Goal: Transaction & Acquisition: Subscribe to service/newsletter

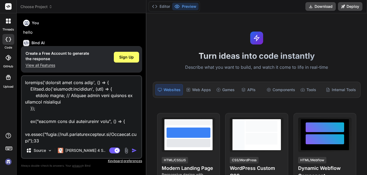
scroll to position [563, 0]
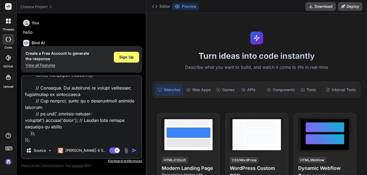
click at [132, 150] on img "button" at bounding box center [134, 149] width 5 height 5
click at [121, 59] on div "Sign Up" at bounding box center [126, 57] width 25 height 11
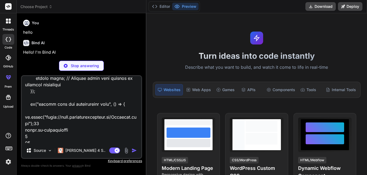
scroll to position [0, 0]
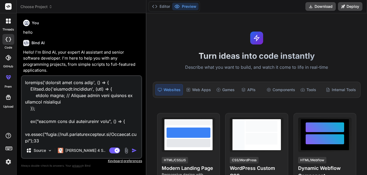
type textarea "x"
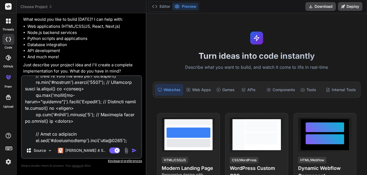
scroll to position [538, 0]
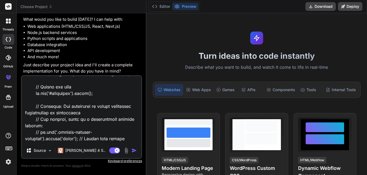
click at [45, 124] on textarea at bounding box center [81, 109] width 119 height 67
paste textarea "<div class="row "> <div class="col-sm-2 col-md-2 col-xs-2 hidden-xs"> <script a…"
type textarea "<div class="row "> <div class="col-sm-2 col-md-2 col-xs-2 hidden-xs"> <script a…"
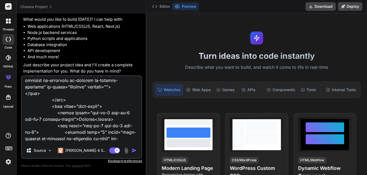
scroll to position [4443, 0]
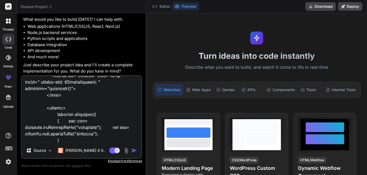
type textarea "x"
type textarea "<div class="row "> <div class="col-sm-2 col-md-2 col-xs-2 hidden-xs"> <script a…"
type textarea "x"
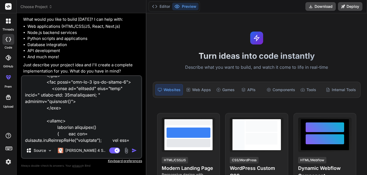
scroll to position [4449, 0]
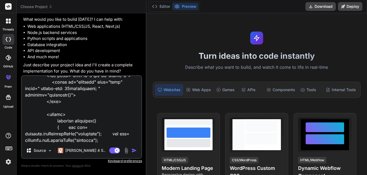
type textarea "<div class="row "> <div class="col-sm-2 col-md-2 col-xs-2 hidden-xs"> <script a…"
type textarea "x"
type textarea "<div class="row "> <div class="col-sm-2 col-md-2 col-xs-2 hidden-xs"> <script a…"
type textarea "x"
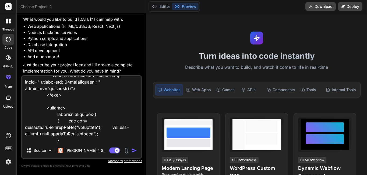
type textarea "<div class="row "> <div class="col-sm-2 col-md-2 col-xs-2 hidden-xs"> <script a…"
type textarea "x"
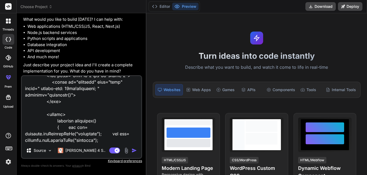
type textarea "<div class="row "> <div class="col-sm-2 col-md-2 col-xs-2 hidden-xs"> <script a…"
type textarea "x"
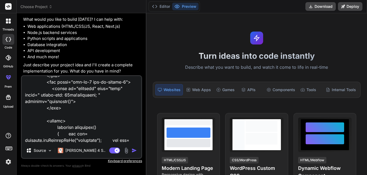
type textarea "<div class="row "> <div class="col-sm-2 col-md-2 col-xs-2 hidden-xs"> <script a…"
type textarea "x"
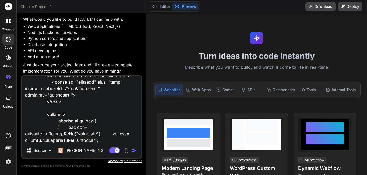
type textarea "<div class="row "> <div class="col-sm-2 col-md-2 col-xs-2 hidden-xs"> <script a…"
type textarea "x"
type textarea "<div class="row "> <div class="col-sm-2 col-md-2 col-xs-2 hidden-xs"> <script a…"
type textarea "x"
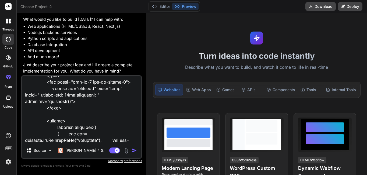
type textarea "<div class="row "> <div class="col-sm-2 col-md-2 col-xs-2 hidden-xs"> <script a…"
type textarea "x"
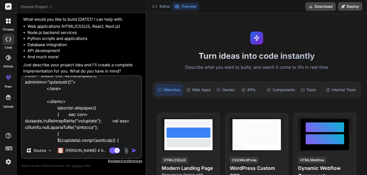
type textarea "<div class="row "> <div class="col-sm-2 col-md-2 col-xs-2 hidden-xs"> <script a…"
type textarea "x"
type textarea "<div class="row "> <div class="col-sm-2 col-md-2 col-xs-2 hidden-xs"> <script a…"
type textarea "x"
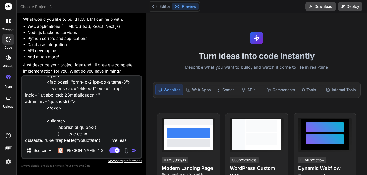
type textarea "<div class="row "> <div class="col-sm-2 col-md-2 col-xs-2 hidden-xs"> <script a…"
type textarea "x"
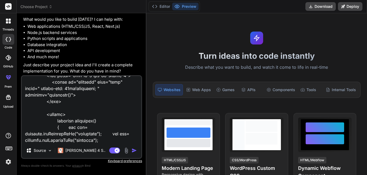
type textarea "<div class="row "> <div class="col-sm-2 col-md-2 col-xs-2 hidden-xs"> <script a…"
type textarea "x"
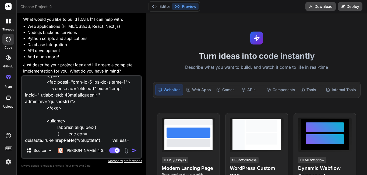
type textarea "<div class="row "> <div class="col-sm-2 col-md-2 col-xs-2 hidden-xs"> <script a…"
type textarea "x"
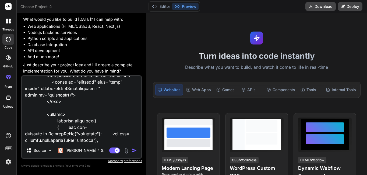
type textarea "<div class="row "> <div class="col-sm-2 col-md-2 col-xs-2 hidden-xs"> <script a…"
type textarea "x"
type textarea "<div class="row "> <div class="col-sm-2 col-md-2 col-xs-2 hidden-xs"> <script a…"
type textarea "x"
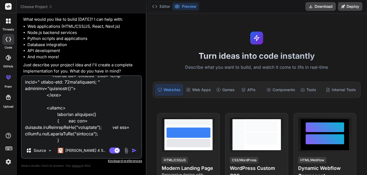
type textarea "<div class="row "> <div class="col-sm-2 col-md-2 col-xs-2 hidden-xs"> <script a…"
type textarea "x"
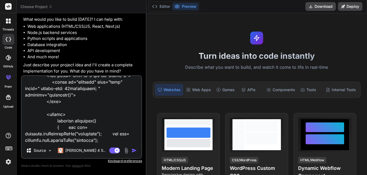
type textarea "<div class="row "> <div class="col-sm-2 col-md-2 col-xs-2 hidden-xs"> <script a…"
type textarea "x"
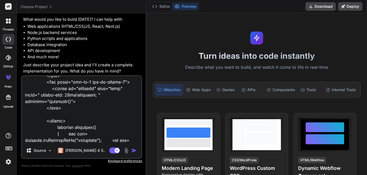
type textarea "<div class="row "> <div class="col-sm-2 col-md-2 col-xs-2 hidden-xs"> <script a…"
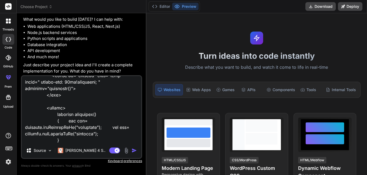
type textarea "x"
type textarea "<div class="row "> <div class="col-sm-2 col-md-2 col-xs-2 hidden-xs"> <script a…"
type textarea "x"
type textarea "<div class="row "> <div class="col-sm-2 col-md-2 col-xs-2 hidden-xs"> <script a…"
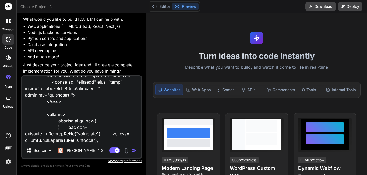
type textarea "x"
type textarea "<div class="row "> <div class="col-sm-2 col-md-2 col-xs-2 hidden-xs"> <script a…"
type textarea "x"
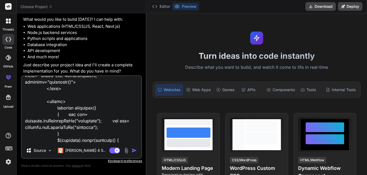
type textarea "<div class="row "> <div class="col-sm-2 col-md-2 col-xs-2 hidden-xs"> <script a…"
type textarea "x"
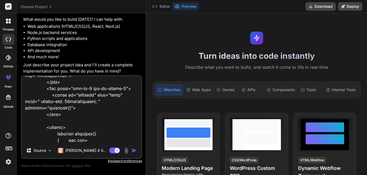
type textarea "<div class="row "> <div class="col-sm-2 col-md-2 col-xs-2 hidden-xs"> <script a…"
type textarea "x"
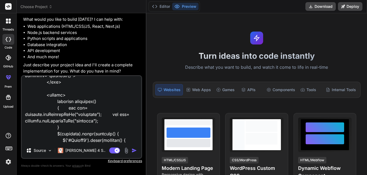
type textarea "<div class="row "> <div class="col-sm-2 col-md-2 col-xs-2 hidden-xs"> <script a…"
type textarea "x"
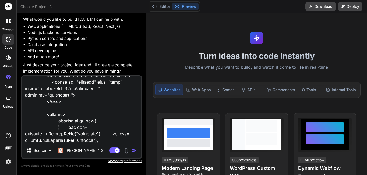
type textarea "<div class="row "> <div class="col-sm-2 col-md-2 col-xs-2 hidden-xs"> <script a…"
type textarea "x"
type textarea "<div class="row "> <div class="col-sm-2 col-md-2 col-xs-2 hidden-xs"> <script a…"
type textarea "x"
type textarea "<div class="row "> <div class="col-sm-2 col-md-2 col-xs-2 hidden-xs"> <script a…"
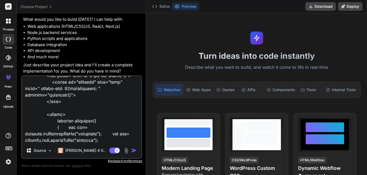
type textarea "x"
type textarea "<div class="row "> <div class="col-sm-2 col-md-2 col-xs-2 hidden-xs"> <script a…"
type textarea "x"
type textarea "<div class="row "> <div class="col-sm-2 col-md-2 col-xs-2 hidden-xs"> <script a…"
type textarea "x"
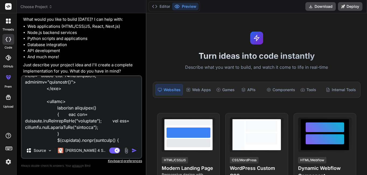
type textarea "<div class="row "> <div class="col-sm-2 col-md-2 col-xs-2 hidden-xs"> <script a…"
type textarea "x"
type textarea "<div class="row "> <div class="col-sm-2 col-md-2 col-xs-2 hidden-xs"> <script a…"
type textarea "x"
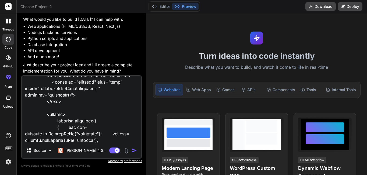
type textarea "<div class="row "> <div class="col-sm-2 col-md-2 col-xs-2 hidden-xs"> <script a…"
type textarea "x"
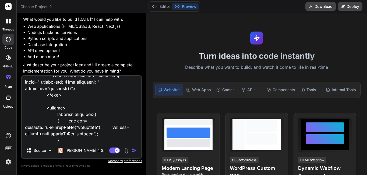
type textarea "<div class="row "> <div class="col-sm-2 col-md-2 col-xs-2 hidden-xs"> <script a…"
type textarea "x"
type textarea "<div class="row "> <div class="col-sm-2 col-md-2 col-xs-2 hidden-xs"> <script a…"
type textarea "x"
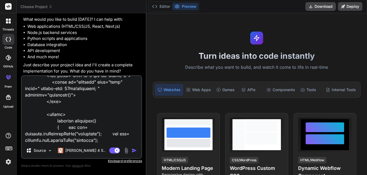
type textarea "<div class="row "> <div class="col-sm-2 col-md-2 col-xs-2 hidden-xs"> <script a…"
type textarea "x"
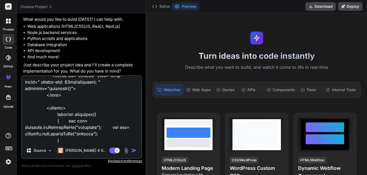
type textarea "<div class="row "> <div class="col-sm-2 col-md-2 col-xs-2 hidden-xs"> <script a…"
type textarea "x"
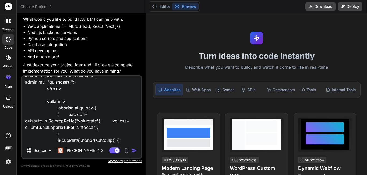
type textarea "<div class="row "> <div class="col-sm-2 col-md-2 col-xs-2 hidden-xs"> <script a…"
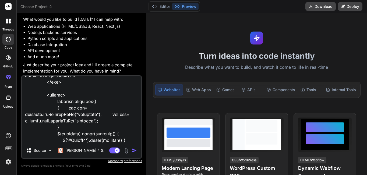
type textarea "x"
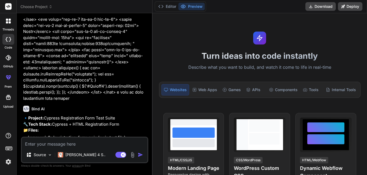
scroll to position [3078, 0]
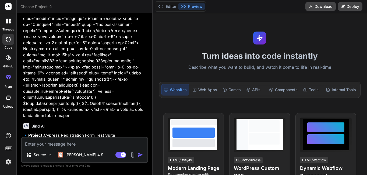
type textarea "x"
click at [65, 142] on textarea at bounding box center [85, 142] width 126 height 10
type textarea "y"
type textarea "x"
type textarea "ye"
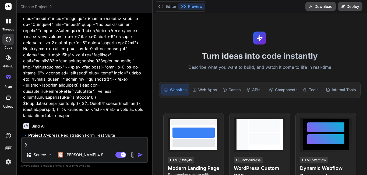
type textarea "x"
type textarea "yes"
type textarea "x"
type textarea "yes"
click at [143, 154] on button "button" at bounding box center [142, 154] width 8 height 5
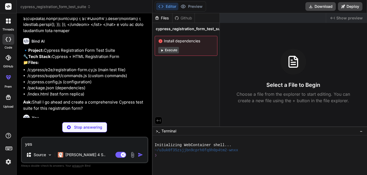
scroll to position [3164, 0]
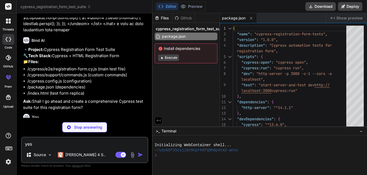
type textarea "x"
type textarea "requestTimeout: 10000, responseTimeout: 10000, setupNodeEvents(on, config) { //…"
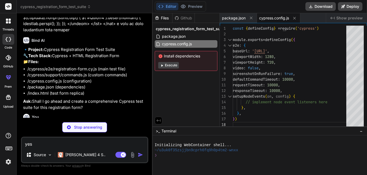
scroll to position [3181, 0]
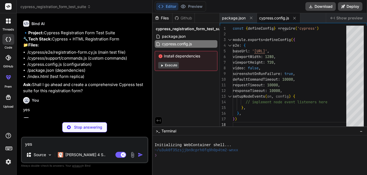
click at [88, 126] on p "Stop answering" at bounding box center [88, 126] width 28 height 5
type textarea "x"
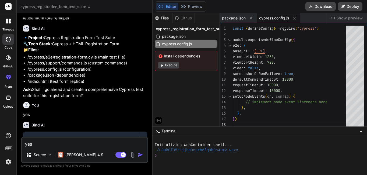
click at [65, 144] on textarea "yes" at bounding box center [85, 142] width 126 height 10
paste textarea "describe('register demo test case', () => { Cypress.on('uncaught:exception', (e…"
type textarea "describe('register demo test case', () => { Cypress.on('uncaught:exception', (e…"
type textarea "x"
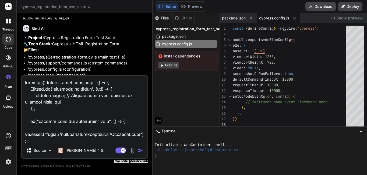
scroll to position [3181, 0]
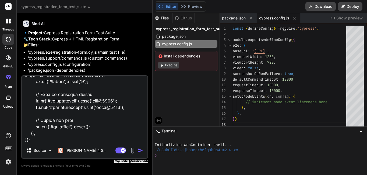
type textarea "describe('register demo test case', () => { Cypress.on('uncaught:exception', (e…"
type textarea "x"
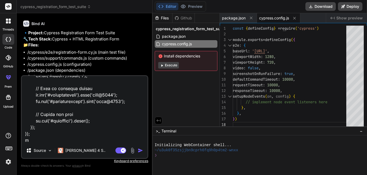
type textarea "describe('register demo test case', () => { Cypress.on('uncaught:exception', (e…"
type textarea "x"
type textarea "describe('register demo test case', () => { Cypress.on('uncaught:exception', (e…"
type textarea "x"
type textarea "describe('register demo test case', () => { Cypress.on('uncaught:exception', (e…"
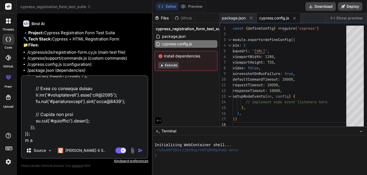
type textarea "x"
type textarea "describe('register demo test case', () => { Cypress.on('uncaught:exception', (e…"
type textarea "x"
type textarea "describe('register demo test case', () => { Cypress.on('uncaught:exception', (e…"
type textarea "x"
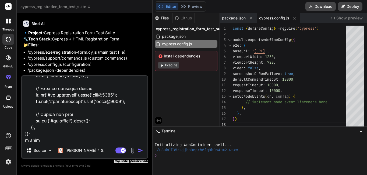
type textarea "describe('register demo test case', () => { Cypress.on('uncaught:exception', (e…"
type textarea "x"
type textarea "describe('register demo test case', () => { Cypress.on('uncaught:exception', (e…"
type textarea "x"
type textarea "describe('register demo test case', () => { Cypress.on('uncaught:exception', (e…"
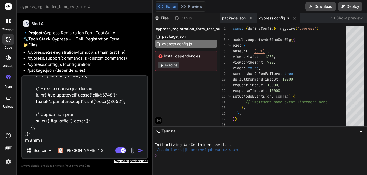
type textarea "x"
type textarea "describe('register demo test case', () => { Cypress.on('uncaught:exception', (e…"
type textarea "x"
type textarea "describe('register demo test case', () => { Cypress.on('uncaught:exception', (e…"
type textarea "x"
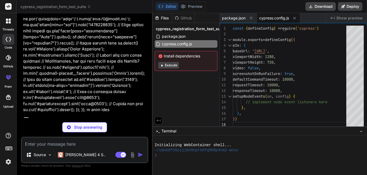
scroll to position [3432, 0]
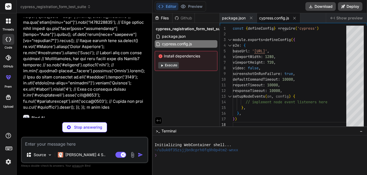
type textarea "x"
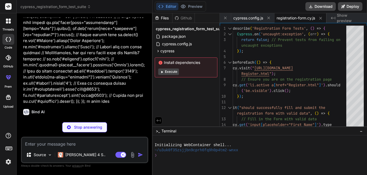
scroll to position [3440, 0]
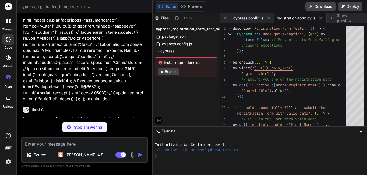
type textarea "x"
type textarea "[DOMAIN_NAME]); cy.fillPasswords(userData.password); });"
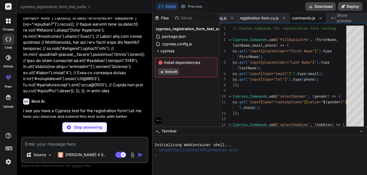
scroll to position [3454, 0]
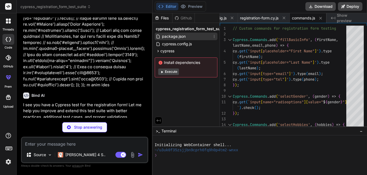
type textarea "x"
click at [200, 36] on div "package.json" at bounding box center [186, 37] width 63 height 8
type textarea "}"
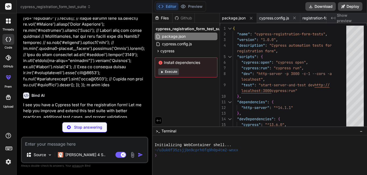
click at [116, 144] on code "cypress/e2e/registration-form.cy.js" at bounding box center [94, 147] width 82 height 6
click at [104, 144] on code "cypress/e2e/registration-form.cy.js" at bounding box center [94, 147] width 82 height 6
click at [31, 144] on ul "Create cypress/e2e/registration-form.cy.js Create cypress/support/commands.js C…" at bounding box center [85, 158] width 113 height 28
type textarea "x"
type textarea "cy.get('#daybox').select('29'); }); });"
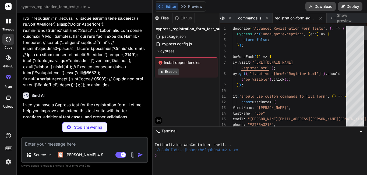
click at [32, 144] on ul "Create cypress/e2e/registration-form.cy.js Create cypress/support/commands.js C…" at bounding box center [85, 162] width 113 height 36
type textarea "x"
type textarea "// Import commands.js using ES2015 syntax: import './commands' // Alternatively…"
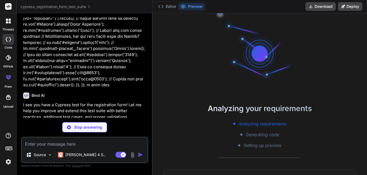
click at [61, 144] on code "cypress/e2e/registration-form.cy.js" at bounding box center [94, 147] width 82 height 6
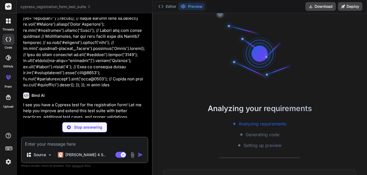
click at [105, 144] on code "cypress/e2e/registration-form.cy.js" at bounding box center [94, 147] width 82 height 6
click at [33, 144] on li "Create cypress/e2e/registration-form.cy.js" at bounding box center [87, 147] width 108 height 6
click at [37, 146] on icon at bounding box center [35, 147] width 3 height 2
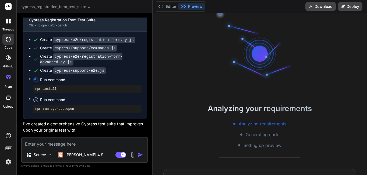
type textarea "x"
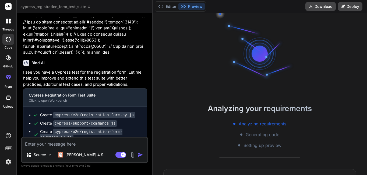
scroll to position [3491, 0]
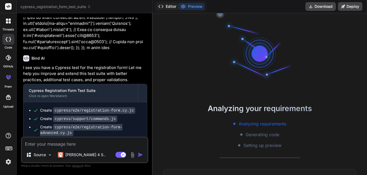
click at [168, 7] on button "Editor" at bounding box center [167, 7] width 22 height 8
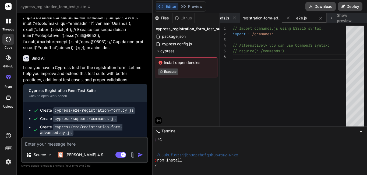
click at [260, 18] on span "registration-form-advanced.cy.js" at bounding box center [262, 17] width 40 height 5
type textarea "cy.get('#daybox').select('29'); }); });"
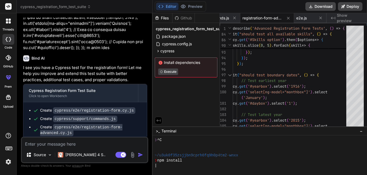
type textarea "x"
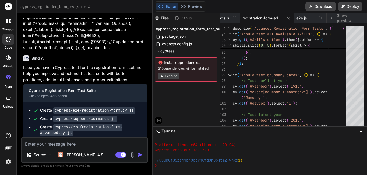
scroll to position [199, 0]
click at [122, 143] on textarea at bounding box center [85, 142] width 126 height 10
paste textarea "<div class="col-md-4 col-xs-4 col-sm-4"> <select type="text" class="form-contro…"
type textarea "<div class="col-md-4 col-xs-4 col-sm-4"> <select type="text" class="form-contro…"
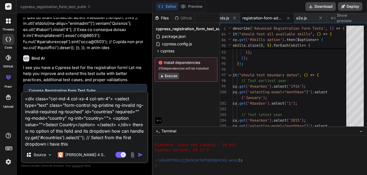
type textarea "x"
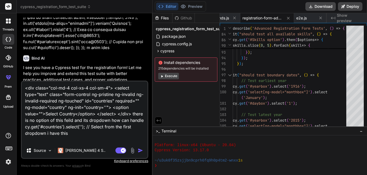
type textarea "<div class="col-md-4 col-xs-4 col-sm-4"> <select type="text" class="form-contro…"
type textarea "x"
type textarea "<div class="col-md-4 col-xs-4 col-sm-4"> <select type="text" class="form-contro…"
type textarea "x"
type textarea "<div class="col-md-4 col-xs-4 col-sm-4"> <select type="text" class="form-contro…"
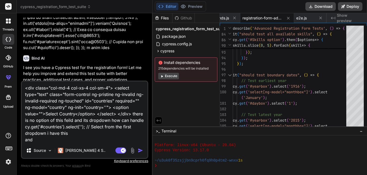
type textarea "x"
type textarea "<div class="col-md-4 col-xs-4 col-sm-4"> <select type="text" class="form-contro…"
type textarea "x"
type textarea "<div class="col-md-4 col-xs-4 col-sm-4"> <select type="text" class="form-contro…"
type textarea "x"
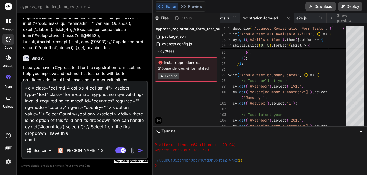
type textarea "<div class="col-md-4 col-xs-4 col-sm-4"> <select type="text" class="form-contro…"
type textarea "x"
type textarea "<div class="col-md-4 col-xs-4 col-sm-4"> <select type="text" class="form-contro…"
type textarea "x"
type textarea "<div class="col-md-4 col-xs-4 col-sm-4"> <select type="text" class="form-contro…"
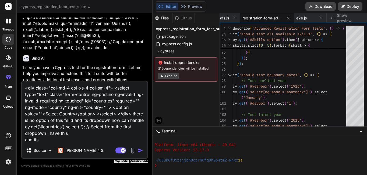
type textarea "x"
type textarea "<div class="col-md-4 col-xs-4 col-sm-4"> <select type="text" class="form-contro…"
type textarea "x"
type textarea "<div class="col-md-4 col-xs-4 col-sm-4"> <select type="text" class="form-contro…"
type textarea "x"
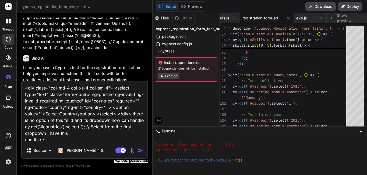
type textarea "<div class="col-md-4 col-xs-4 col-sm-4"> <select type="text" class="form-contro…"
type textarea "x"
type textarea "<div class="col-md-4 col-xs-4 col-sm-4"> <select type="text" class="form-contro…"
type textarea "x"
type textarea "<div class="col-md-4 col-xs-4 col-sm-4"> <select type="text" class="form-contro…"
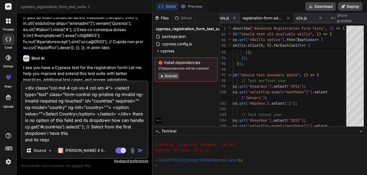
type textarea "x"
type textarea "<div class="col-md-4 col-xs-4 col-sm-4"> <select type="text" class="form-contro…"
type textarea "x"
type textarea "<div class="col-md-4 col-xs-4 col-sm-4"> <select type="text" class="form-contro…"
type textarea "x"
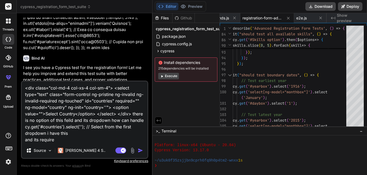
type textarea "<div class="col-md-4 col-xs-4 col-sm-4"> <select type="text" class="form-contro…"
type textarea "x"
type textarea "<div class="col-md-4 col-xs-4 col-sm-4"> <select type="text" class="form-contro…"
type textarea "x"
type textarea "<div class="col-md-4 col-xs-4 col-sm-4"> <select type="text" class="form-contro…"
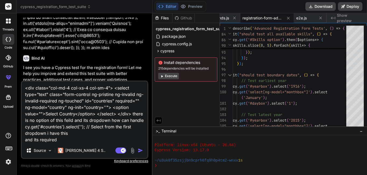
type textarea "x"
type textarea "<div class="col-md-4 col-xs-4 col-sm-4"> <select type="text" class="form-contro…"
type textarea "x"
type textarea "<div class="col-md-4 col-xs-4 col-sm-4"> <select type="text" class="form-contro…"
type textarea "x"
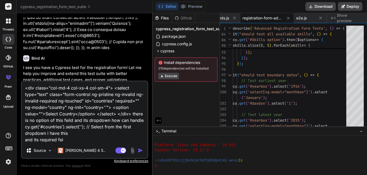
type textarea "<div class="col-md-4 col-xs-4 col-sm-4"> <select type="text" class="form-contro…"
type textarea "x"
type textarea "<div class="col-md-4 col-xs-4 col-sm-4"> <select type="text" class="form-contro…"
type textarea "x"
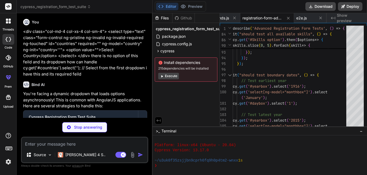
scroll to position [3880, 0]
type textarea "x"
type textarea "invalid cy.get('#countries:invalid').should('exist'); }); });"
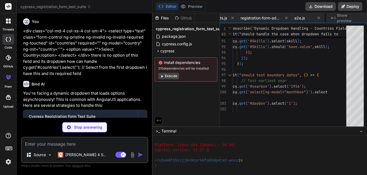
type textarea "x"
type textarea "// Use the new dynamic dropdown command cy.selectCountryWhenReady([DOMAIN_NAME]…"
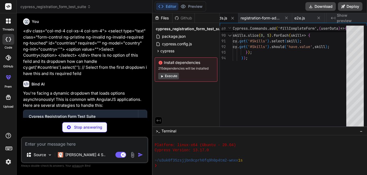
scroll to position [0, 134]
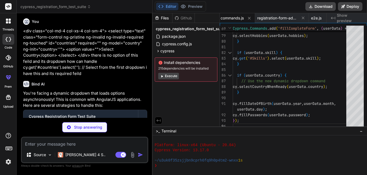
type textarea "x"
type textarea "cy.get('#submitbtn').click(); }); });"
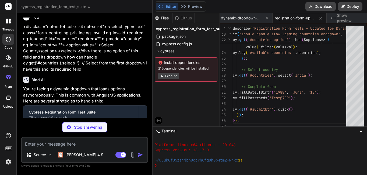
scroll to position [3878, 0]
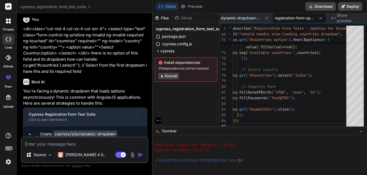
type textarea "x"
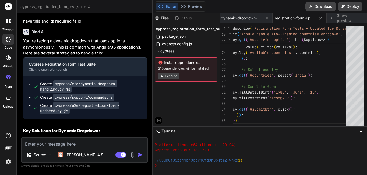
scroll to position [3955, 0]
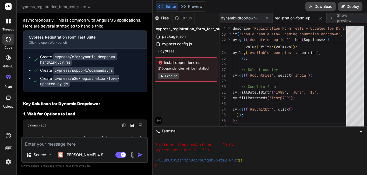
click at [125, 123] on img at bounding box center [124, 125] width 4 height 4
click at [68, 144] on textarea at bounding box center [85, 142] width 126 height 10
type textarea "a"
type textarea "x"
type textarea "ac"
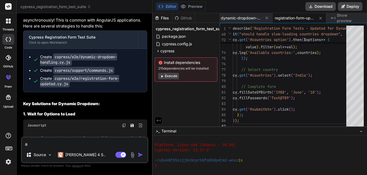
type textarea "x"
type textarea "act"
type textarea "x"
type textarea "actu"
type textarea "x"
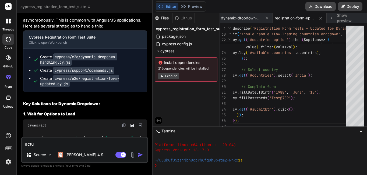
type textarea "actua"
type textarea "x"
type textarea "actual"
type textarea "x"
type textarea "actualy"
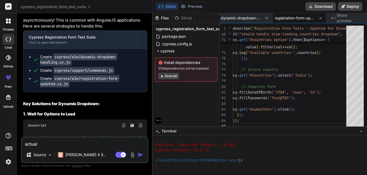
type textarea "x"
type textarea "actualy"
type textarea "x"
type textarea "actualy i"
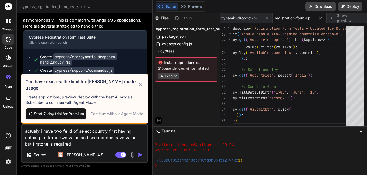
click at [140, 156] on img "button" at bounding box center [140, 154] width 5 height 5
click at [140, 155] on img "button" at bounding box center [140, 154] width 5 height 5
click at [118, 112] on div "Continue without Agent Mode" at bounding box center [116, 113] width 53 height 5
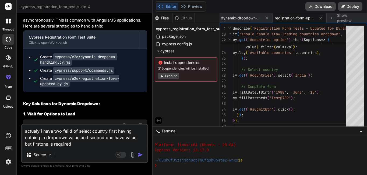
click at [137, 153] on div "Agent Mode. When this toggle is activated, AI automatically makes decisions, re…" at bounding box center [129, 154] width 31 height 6
click at [139, 154] on img "button" at bounding box center [140, 154] width 5 height 5
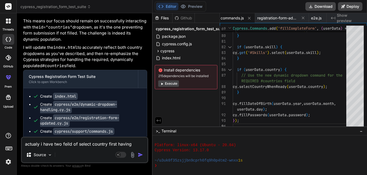
scroll to position [4383, 0]
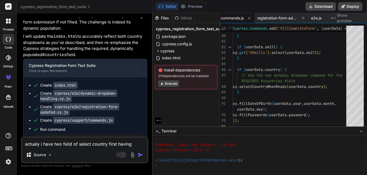
click at [64, 82] on code "index.html" at bounding box center [65, 85] width 25 height 7
click at [33, 90] on li "Create cypress/e2e/dynamic-dropdown-handling.cy.js" at bounding box center [87, 95] width 108 height 11
click at [54, 90] on code "cypress/e2e/dynamic-dropdown-handling.cy.js" at bounding box center [78, 96] width 77 height 12
click at [54, 92] on code "cypress/e2e/dynamic-dropdown-handling.cy.js" at bounding box center [78, 96] width 77 height 12
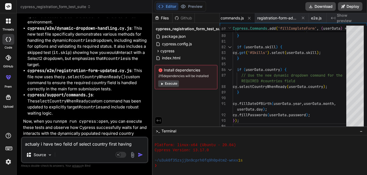
scroll to position [4921, 0]
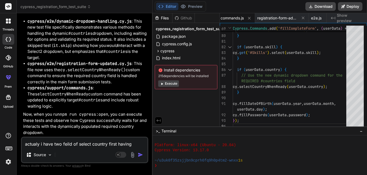
click at [73, 144] on textarea "actualy i have two feild of select country first having nothing in dropdown val…" at bounding box center [85, 142] width 126 height 10
click at [288, 20] on span "registration-form-advanced.cy.js" at bounding box center [277, 17] width 40 height 5
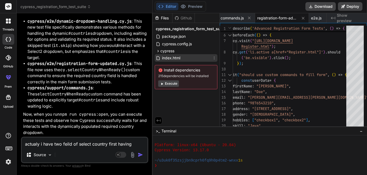
click at [184, 57] on div "index.html" at bounding box center [186, 58] width 63 height 8
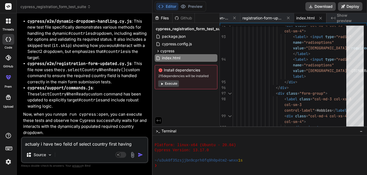
click at [66, 142] on textarea "actualy i have two feild of select country first having nothing in dropdown val…" at bounding box center [85, 142] width 126 height 10
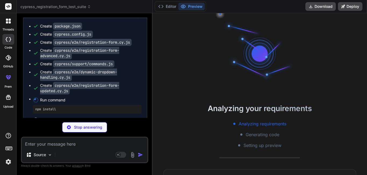
scroll to position [470, 0]
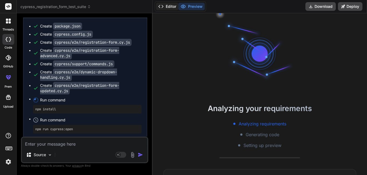
click at [175, 6] on button "Editor" at bounding box center [167, 7] width 22 height 8
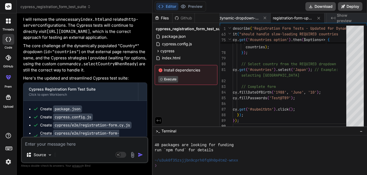
scroll to position [5115, 0]
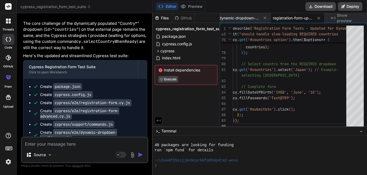
click at [93, 146] on textarea at bounding box center [85, 142] width 126 height 10
click at [105, 145] on textarea "but there is no option in drop down" at bounding box center [85, 142] width 126 height 10
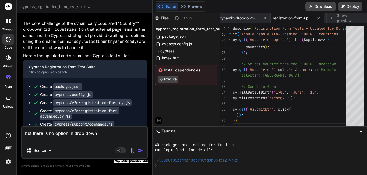
paste textarea "<div class="row "> <div class="col-sm-2 col-md-2 col-xs-2 hidden-xs"> <script a…"
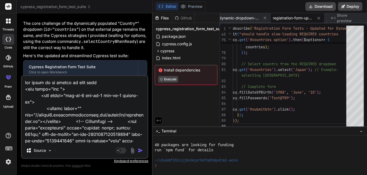
scroll to position [4236, 0]
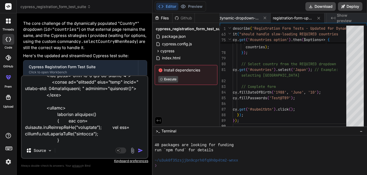
click at [139, 150] on img "button" at bounding box center [140, 149] width 5 height 5
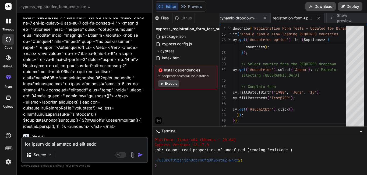
scroll to position [8597, 0]
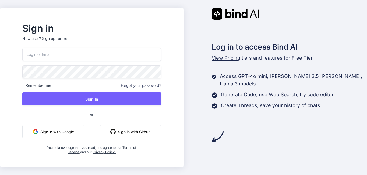
click at [102, 59] on input "email" at bounding box center [91, 54] width 139 height 13
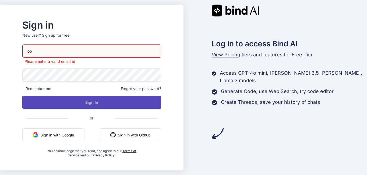
click at [149, 103] on button "Sign In" at bounding box center [91, 102] width 139 height 13
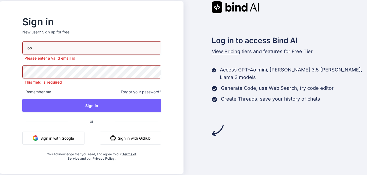
click at [85, 51] on input "lop" at bounding box center [91, 47] width 139 height 13
click at [43, 50] on input "[EMAIL_ADDRESS][DOMAIN_NAME]" at bounding box center [91, 47] width 139 height 13
type input "lopamudrajena8249@gmail.com"
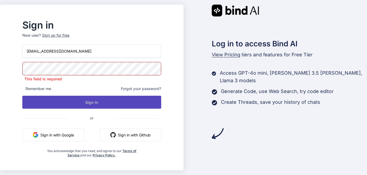
click at [86, 103] on button "Sign In" at bounding box center [91, 102] width 139 height 13
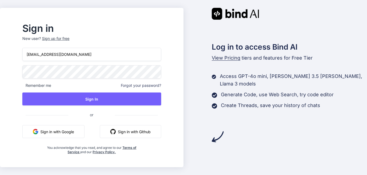
drag, startPoint x: 86, startPoint y: 103, endPoint x: 83, endPoint y: 108, distance: 5.9
click at [83, 108] on span "or" at bounding box center [91, 114] width 47 height 13
click at [67, 41] on div "Sign up for free" at bounding box center [55, 38] width 27 height 5
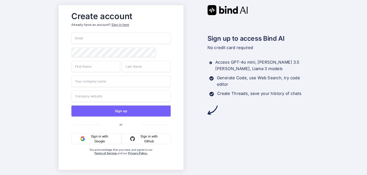
click at [114, 45] on div "Sign up or Sign in with Google Sign in with Github You acknowledge that you rea…" at bounding box center [121, 99] width 99 height 133
click at [117, 37] on input "email" at bounding box center [121, 38] width 99 height 11
type input "lopamudrajena8249@gmail.com"
click at [105, 71] on input "text" at bounding box center [96, 66] width 49 height 11
type input "Lopamudra"
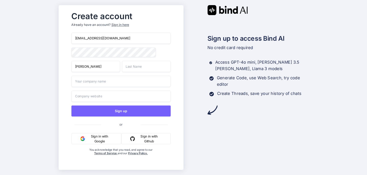
click at [136, 69] on input "text" at bounding box center [146, 66] width 49 height 11
click at [149, 67] on input "ss" at bounding box center [146, 66] width 49 height 11
type input "s"
click at [148, 72] on input "text" at bounding box center [146, 66] width 49 height 11
type input "jena"
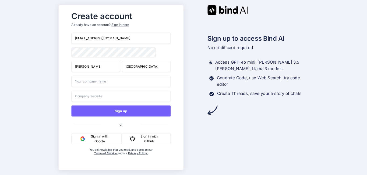
click at [139, 84] on input "text" at bounding box center [121, 81] width 99 height 11
type input "noti"
click at [131, 98] on input "text" at bounding box center [121, 95] width 99 height 11
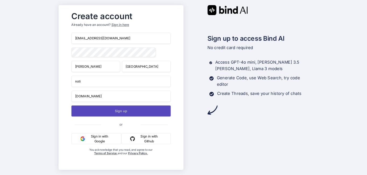
type input "noti.com"
click at [122, 115] on button "Sign up" at bounding box center [121, 110] width 99 height 11
click at [111, 109] on button "Sign up" at bounding box center [121, 110] width 99 height 11
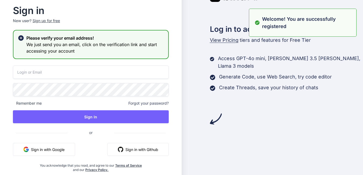
click at [129, 77] on input "email" at bounding box center [91, 71] width 156 height 13
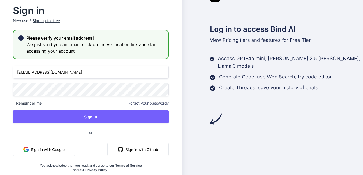
type input "lopamudrajena8249@gmail.com"
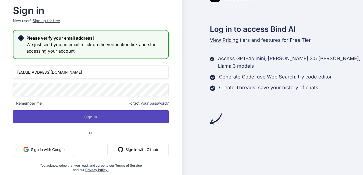
click at [132, 119] on button "Sign In" at bounding box center [91, 116] width 156 height 13
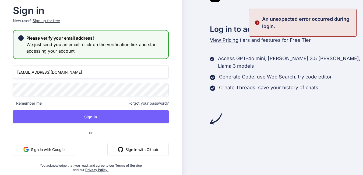
click at [146, 103] on span "Forgot your password?" at bounding box center [148, 102] width 40 height 5
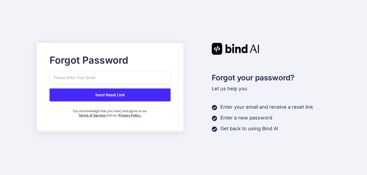
click at [124, 81] on input "email" at bounding box center [110, 77] width 121 height 13
type input "lopamudrajena8249@gmail.com"
click at [125, 98] on button "Send Reset Link" at bounding box center [110, 94] width 121 height 13
click at [125, 98] on button "Sending..." at bounding box center [110, 94] width 121 height 13
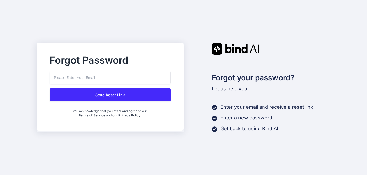
click at [130, 69] on div "Forgot Password" at bounding box center [110, 63] width 121 height 15
click at [129, 76] on input "email" at bounding box center [110, 77] width 121 height 13
click at [62, 78] on input "lopa@gmail.com" at bounding box center [110, 77] width 121 height 13
type input "lopamudrajena8249@gmail.com"
click at [85, 98] on button "Send Reset Link" at bounding box center [110, 94] width 121 height 13
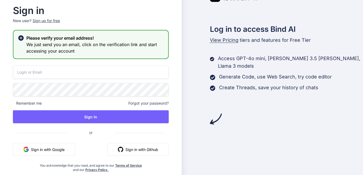
click at [43, 71] on input "email" at bounding box center [91, 71] width 156 height 13
type input "lopamudrajena8249@gmail.com"
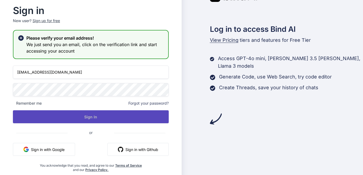
click at [82, 119] on button "Sign In" at bounding box center [91, 116] width 156 height 13
click at [89, 115] on button "Sign In" at bounding box center [91, 116] width 156 height 13
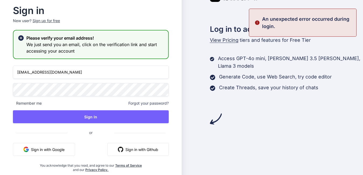
click at [90, 97] on div "lopamudrajena8249@gmail.com Remember me Forgot your password? Sign In or Sign i…" at bounding box center [91, 118] width 156 height 106
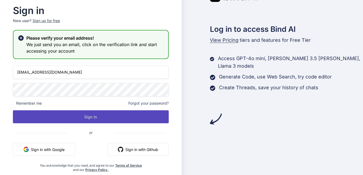
click at [88, 113] on button "Sign In" at bounding box center [91, 116] width 156 height 13
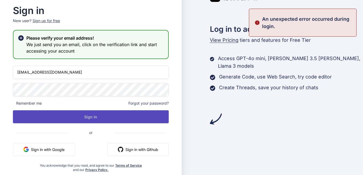
scroll to position [10, 0]
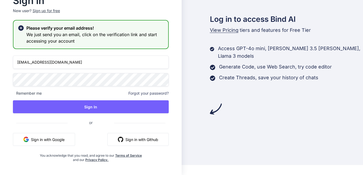
click at [63, 141] on button "Sign in with Google" at bounding box center [44, 139] width 62 height 13
click at [100, 63] on input "lopamudrajena8249@gmail.com" at bounding box center [91, 61] width 156 height 13
click at [44, 139] on button "Sign in with Google" at bounding box center [44, 139] width 62 height 13
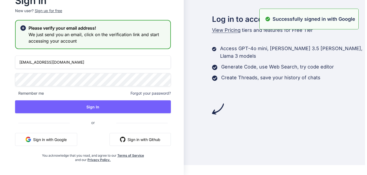
scroll to position [0, 0]
